Goal: Learn about a topic

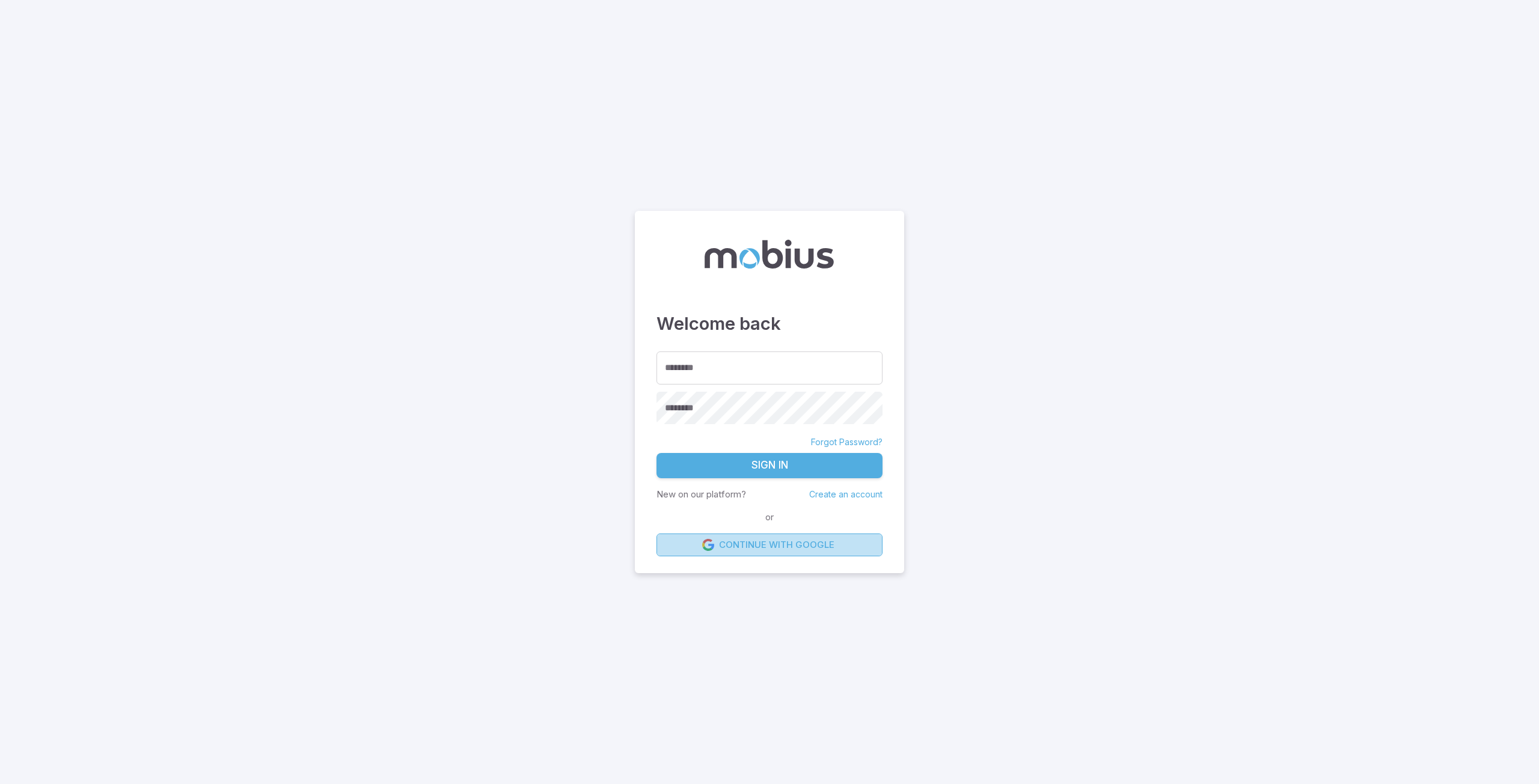
click at [754, 539] on link "Continue with Google" at bounding box center [769, 546] width 226 height 23
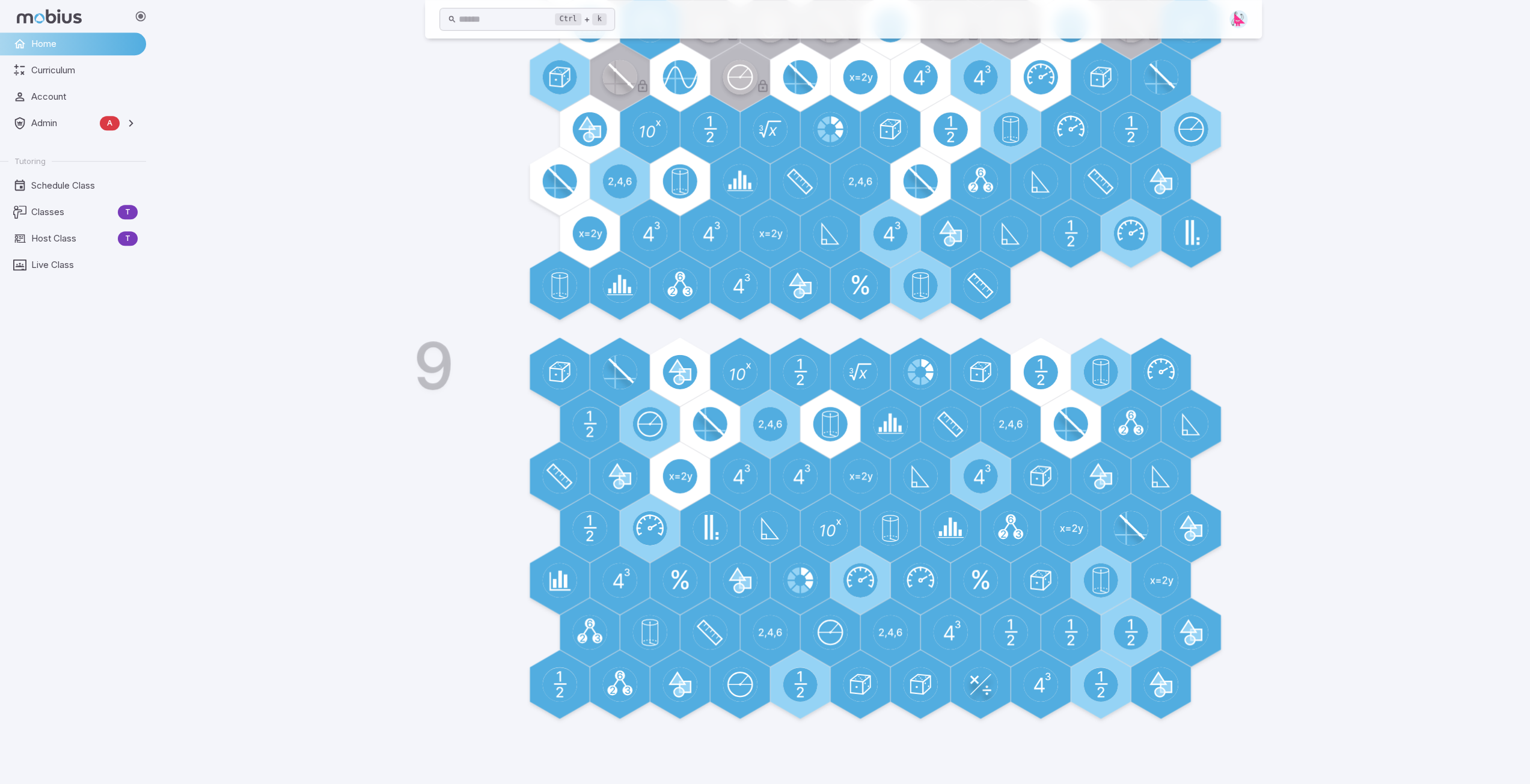
scroll to position [601, 0]
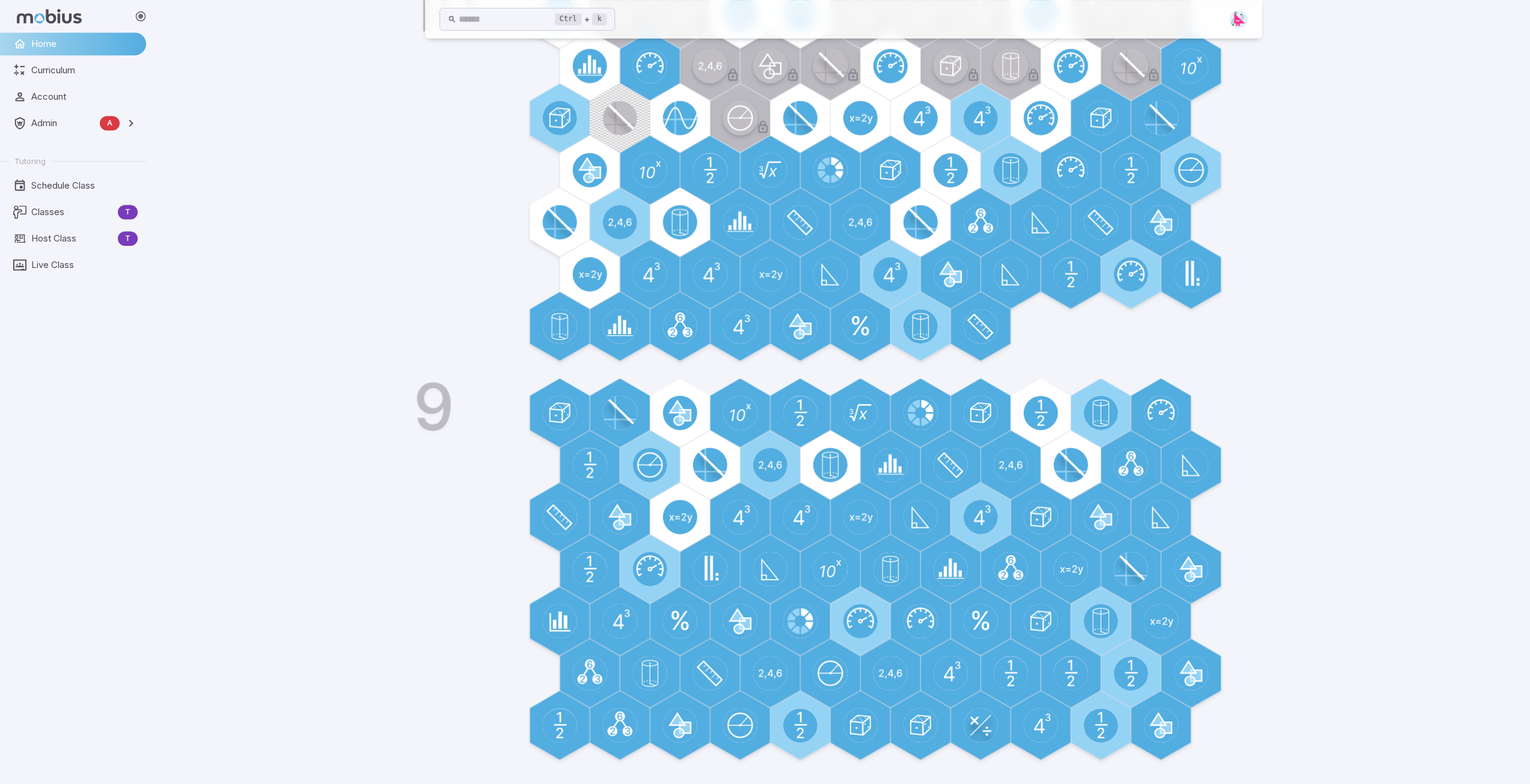
scroll to position [555, 0]
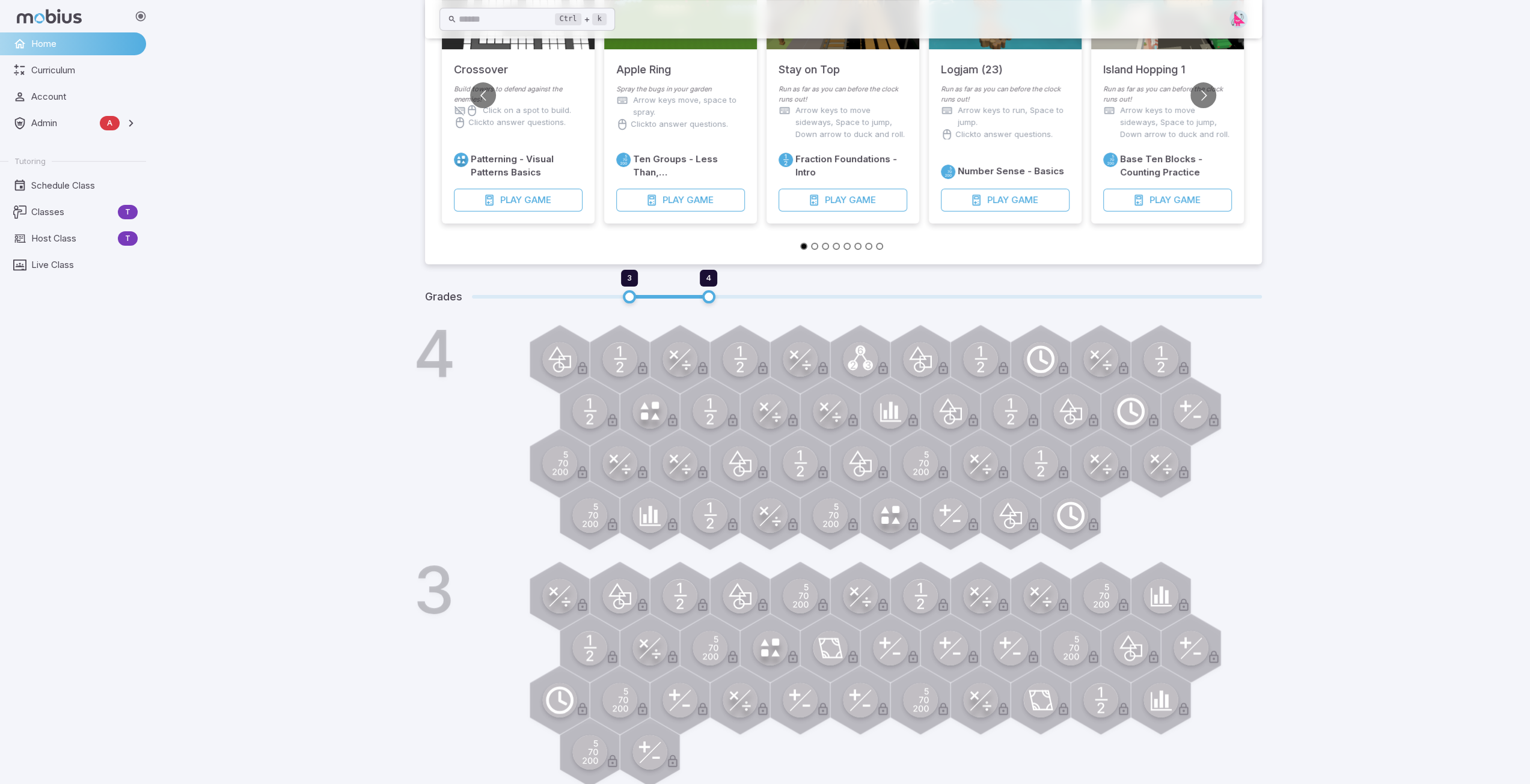
scroll to position [232, 0]
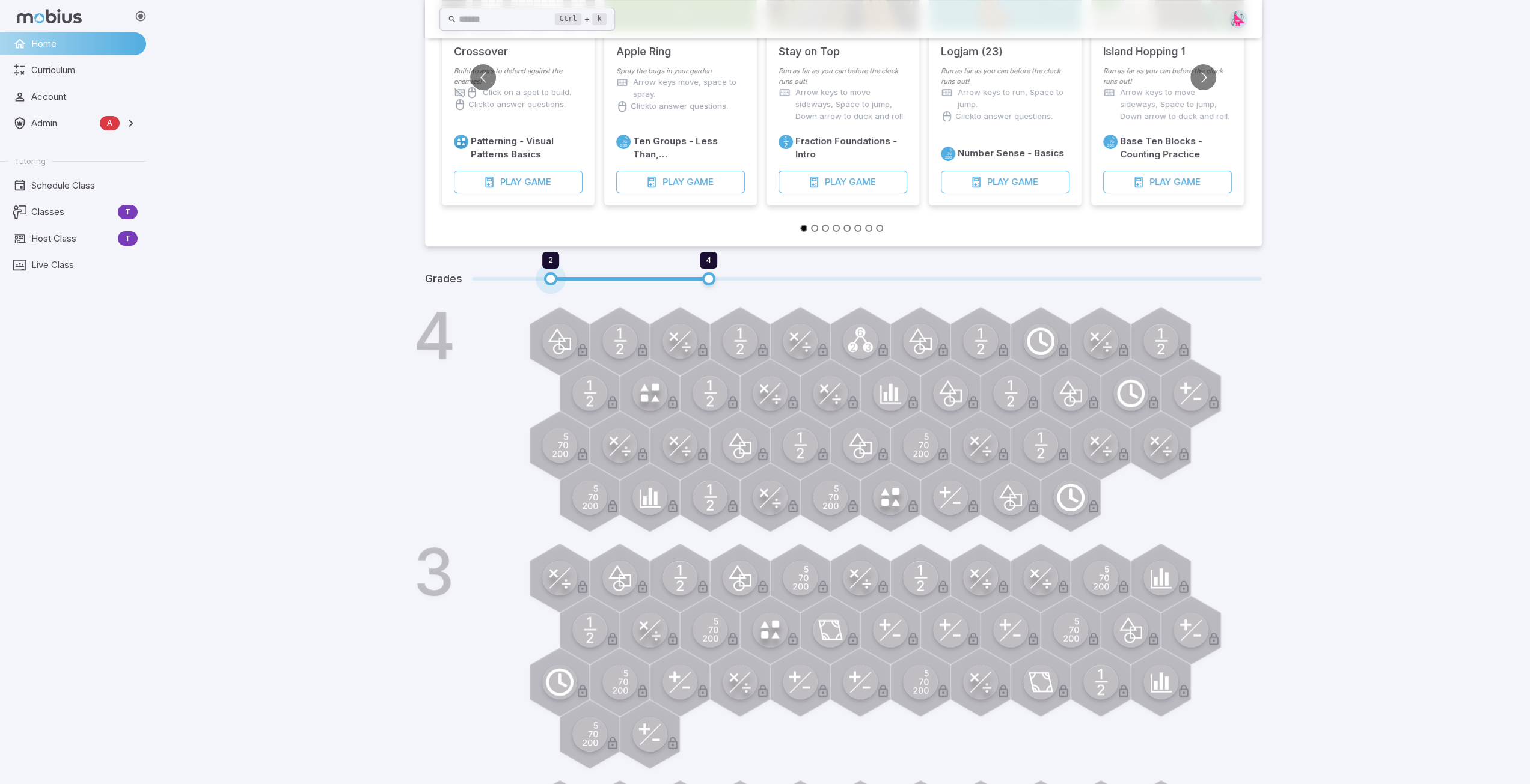
type input "*"
drag, startPoint x: 629, startPoint y: 274, endPoint x: 498, endPoint y: 282, distance: 131.2
click at [498, 282] on span "1 4" at bounding box center [867, 279] width 790 height 16
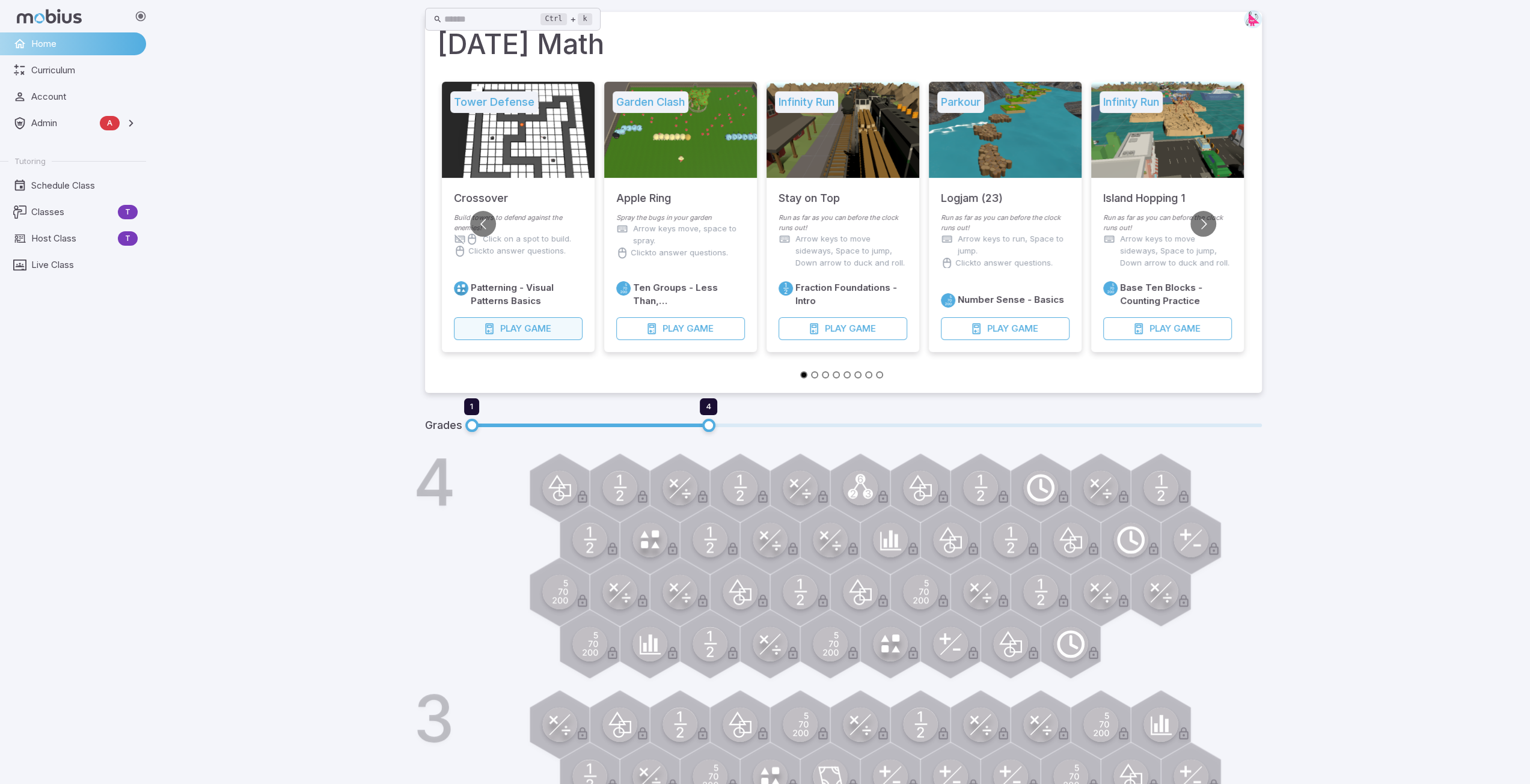
scroll to position [0, 0]
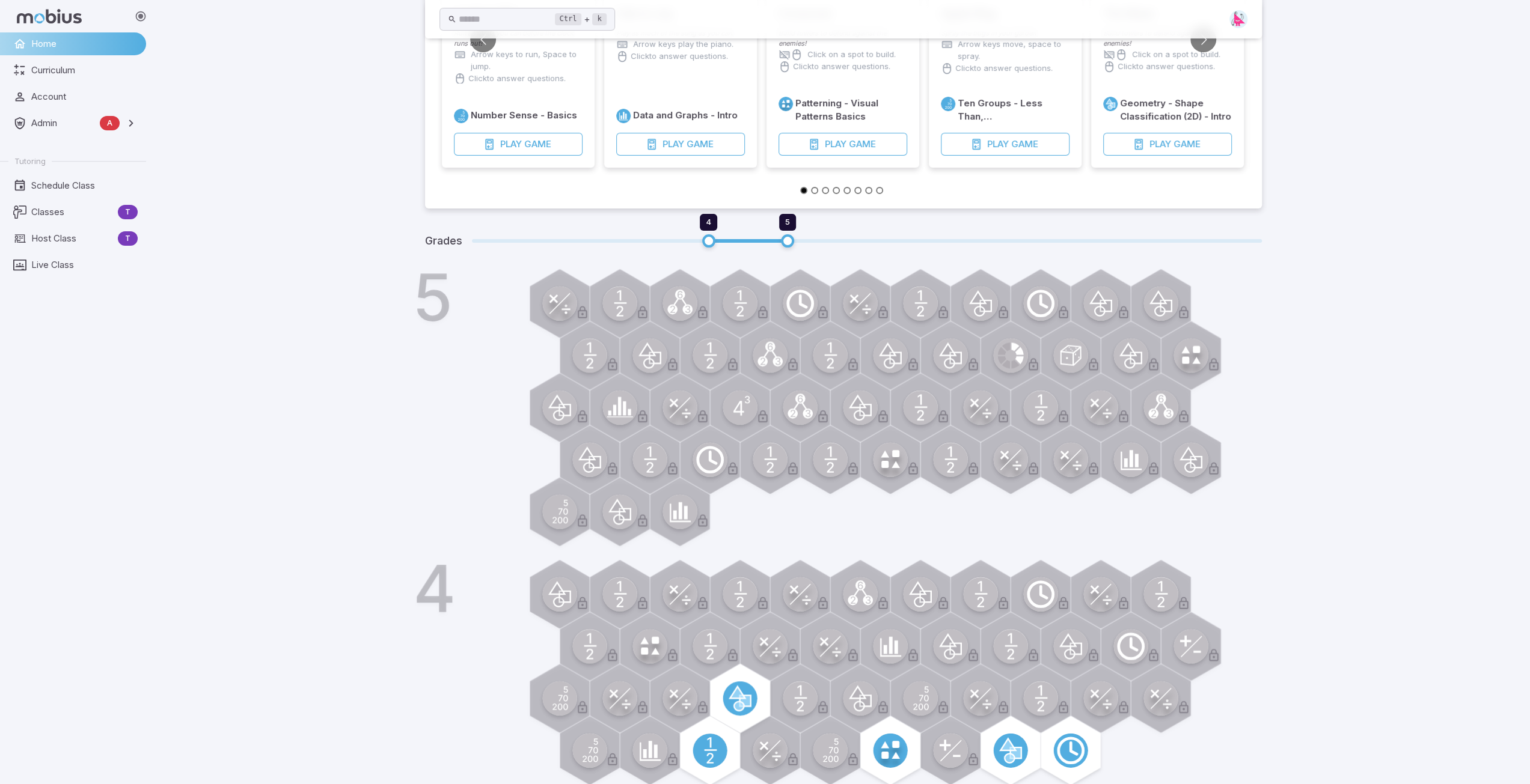
scroll to position [286, 0]
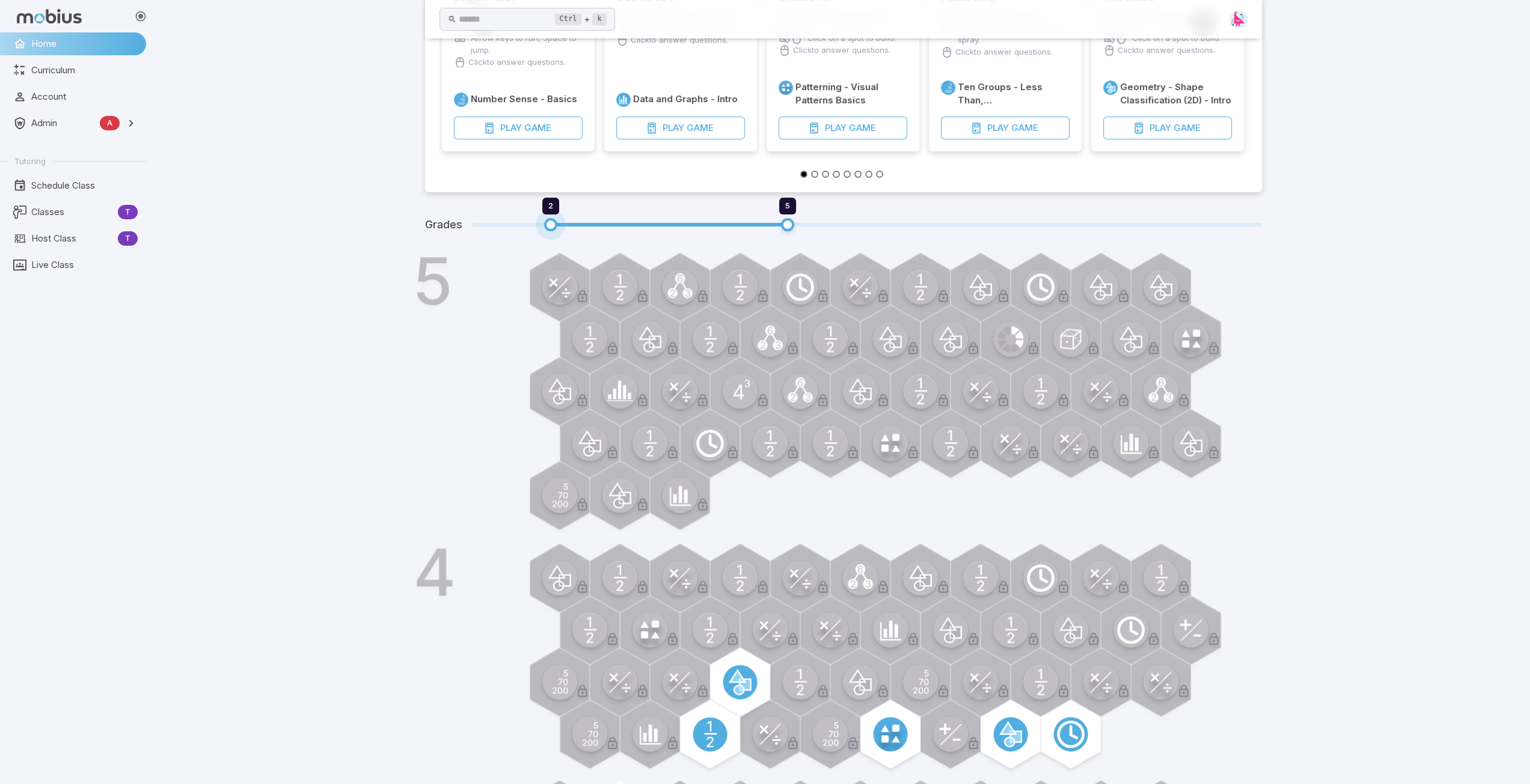
type input "*"
drag, startPoint x: 708, startPoint y: 221, endPoint x: 472, endPoint y: 226, distance: 236.1
click at [472, 226] on span "1" at bounding box center [472, 224] width 13 height 13
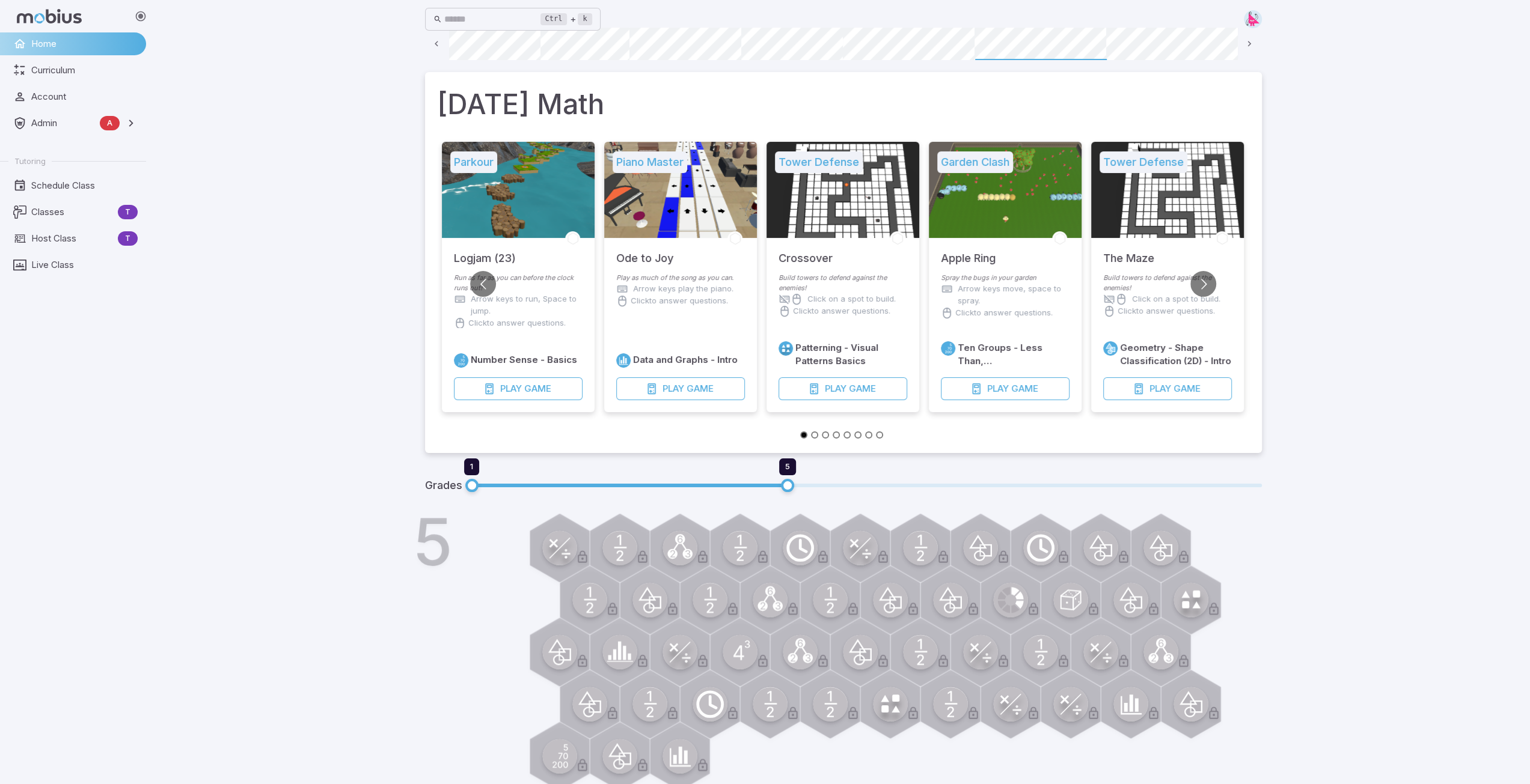
scroll to position [0, 0]
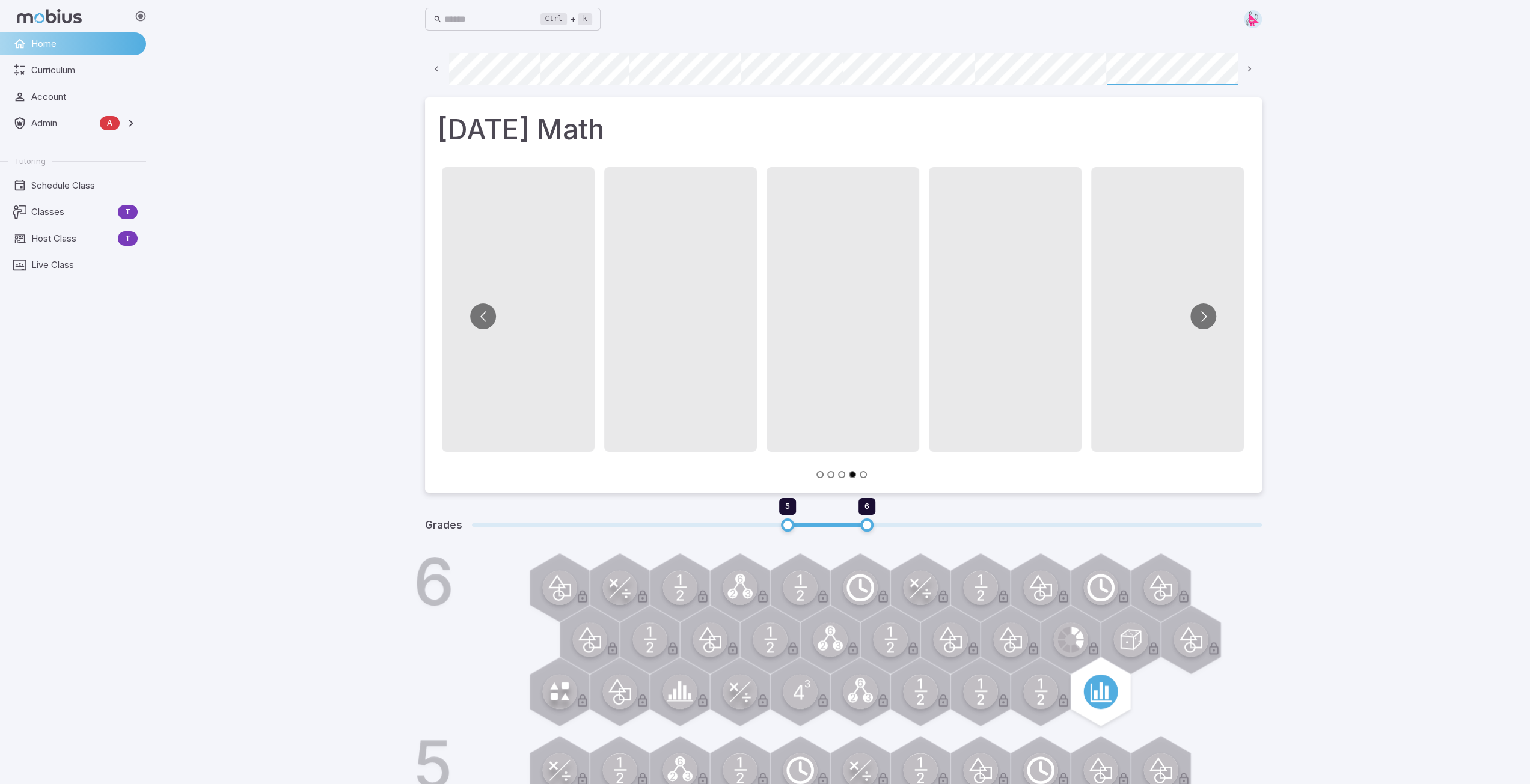
scroll to position [0, 86]
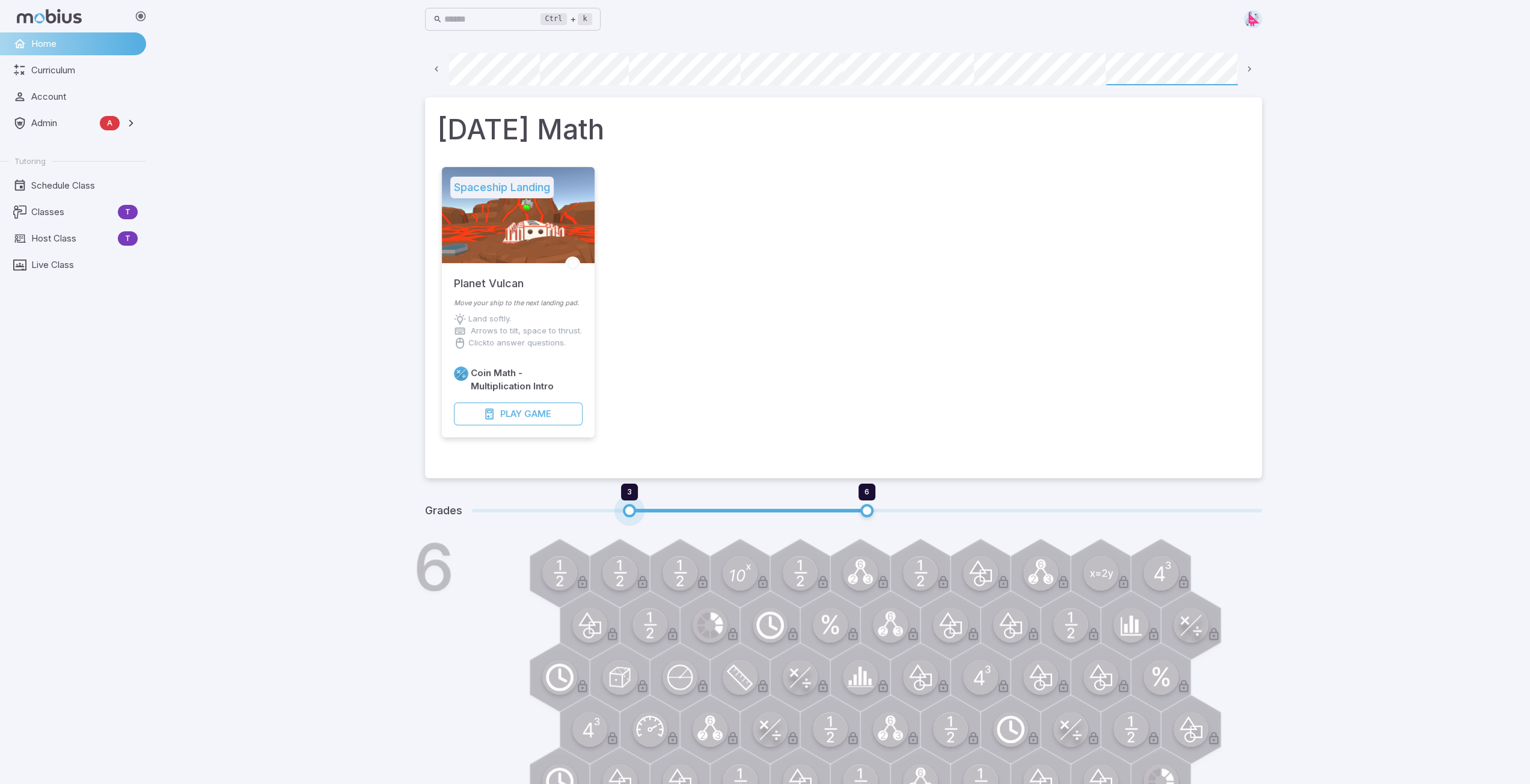
type input "*"
drag, startPoint x: 498, startPoint y: 524, endPoint x: 396, endPoint y: 531, distance: 102.2
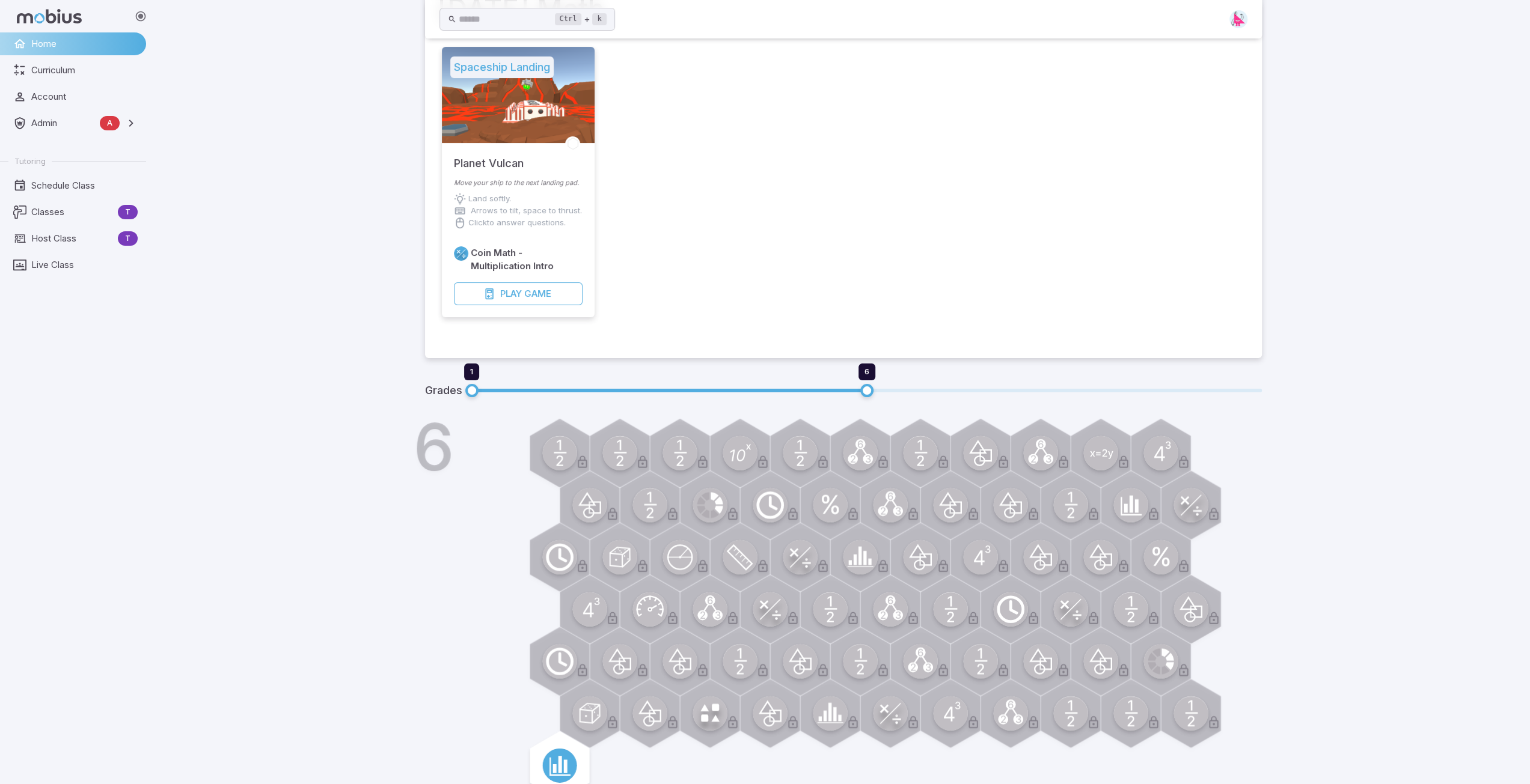
scroll to position [0, 0]
